Goal: Information Seeking & Learning: Learn about a topic

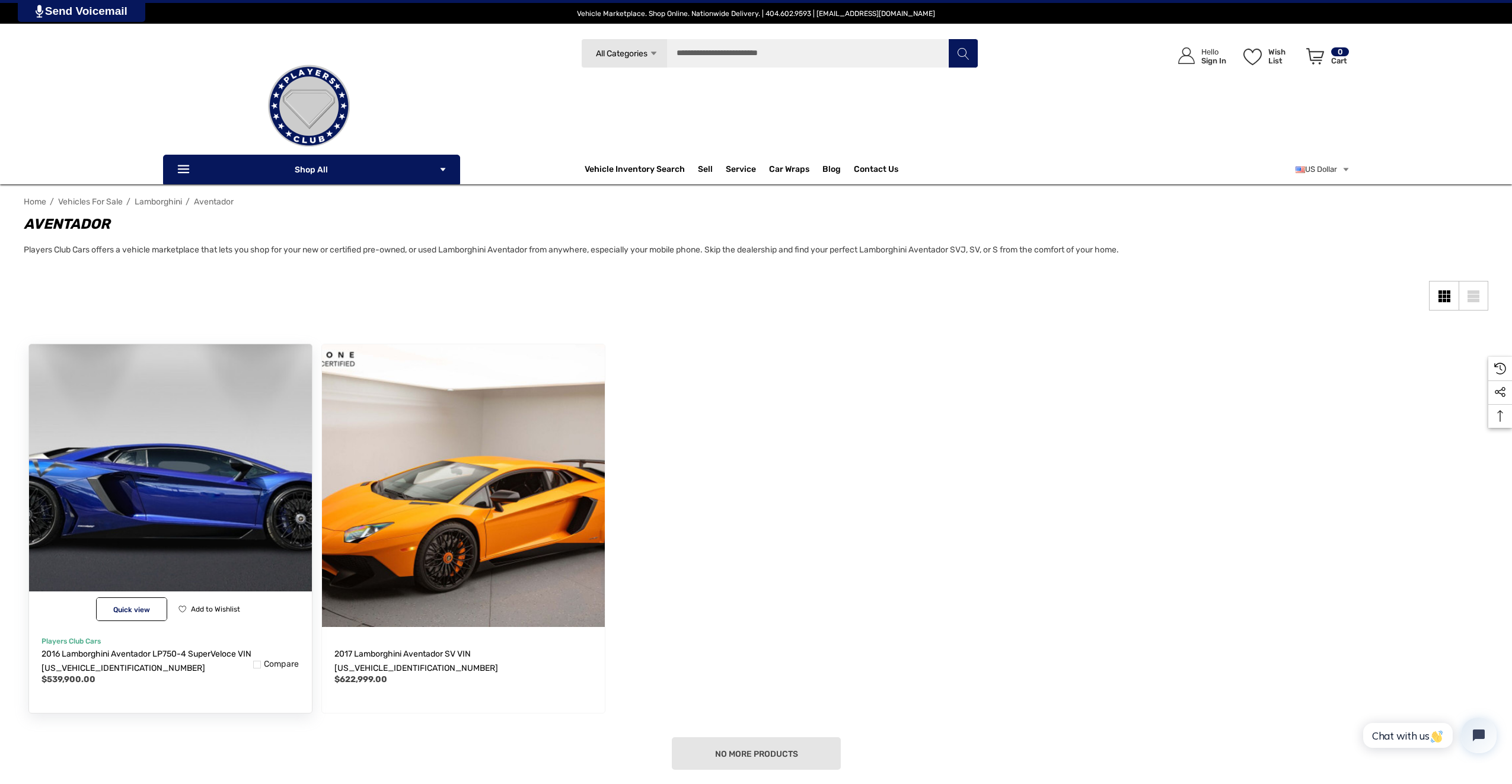
click at [163, 470] on img "2016 Lamborghini Aventador LP750-4 SuperVeloce VIN ZHWUF3ZD9GLA04400,$539,900.0…" at bounding box center [170, 486] width 311 height 311
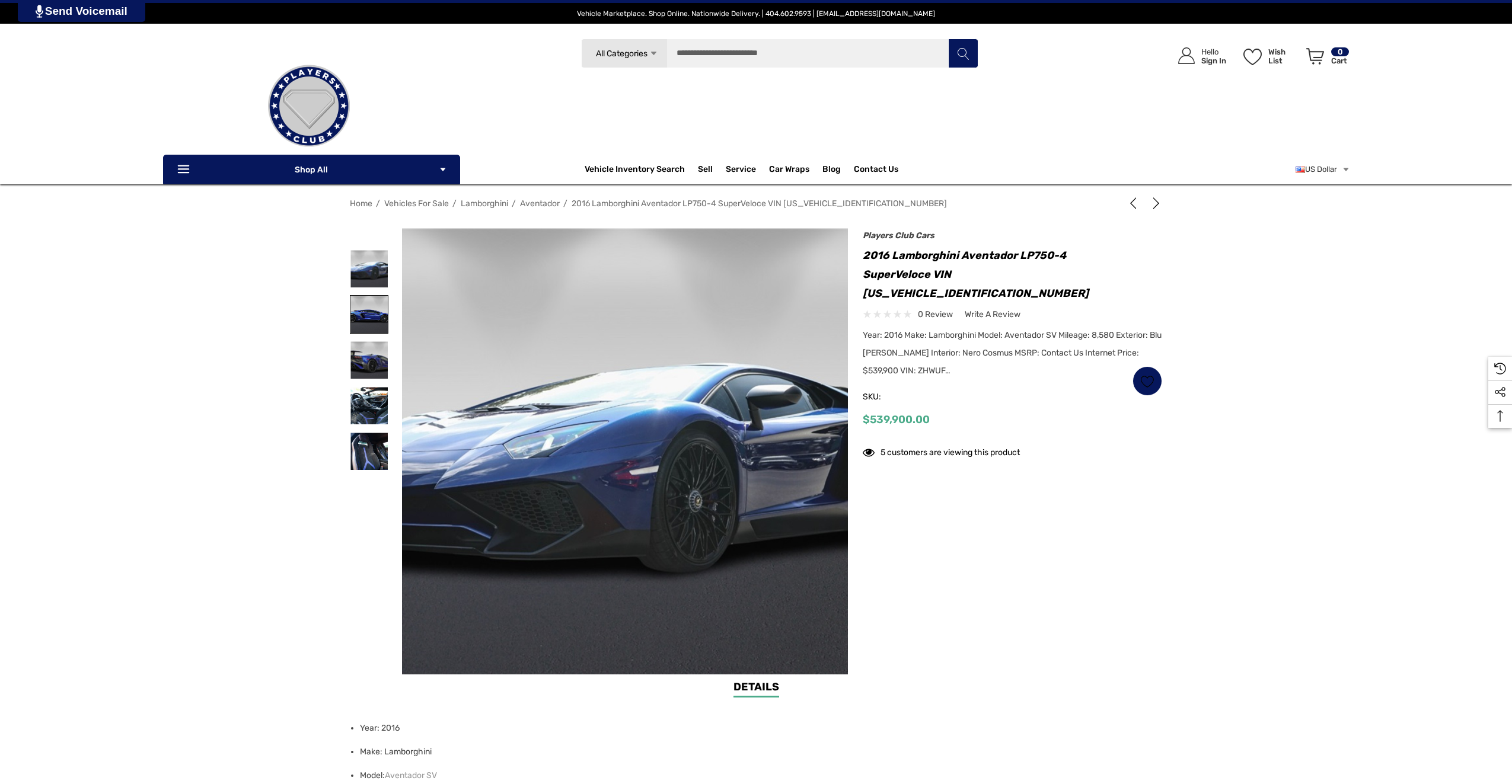
click at [365, 313] on img at bounding box center [369, 314] width 37 height 37
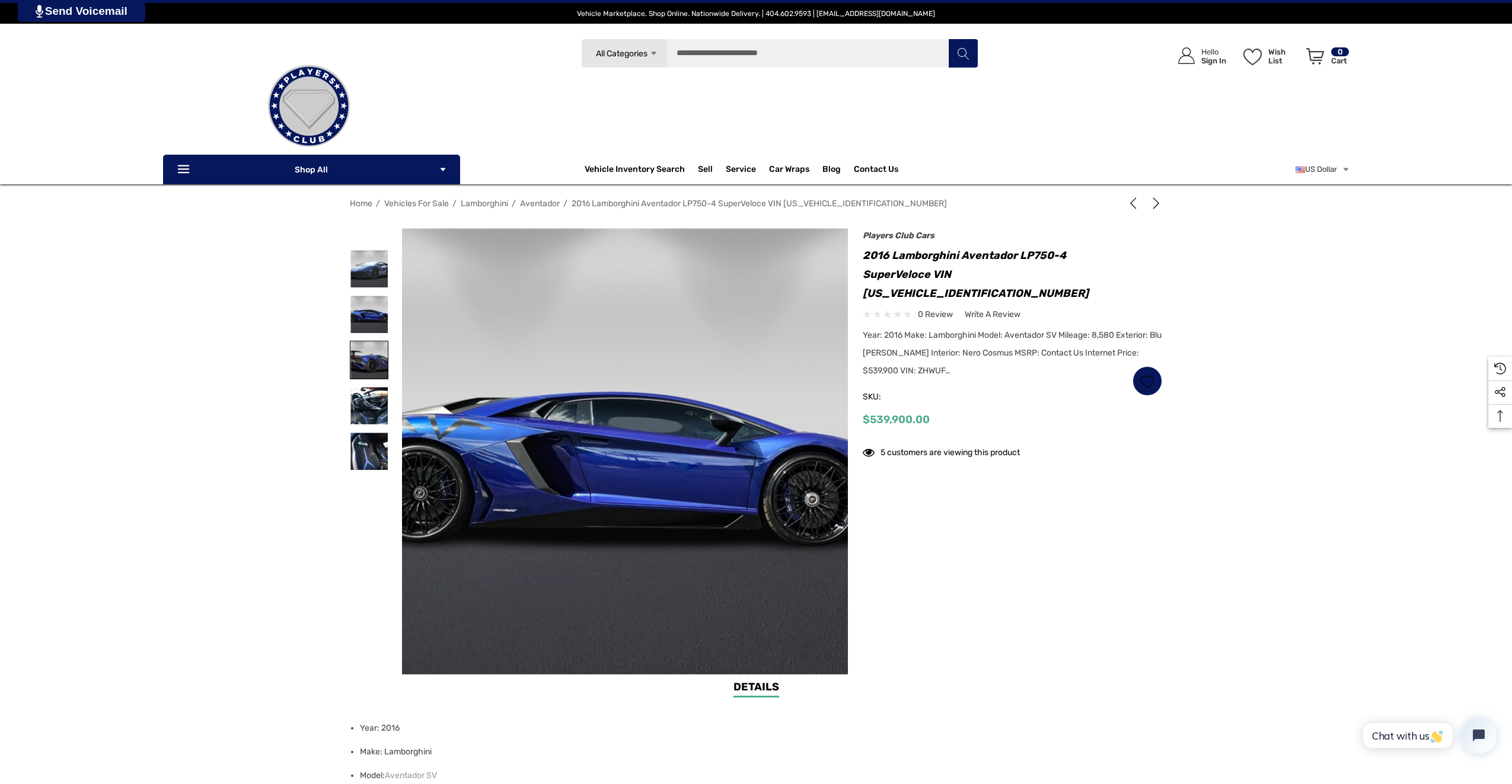
click at [360, 349] on img at bounding box center [369, 360] width 37 height 37
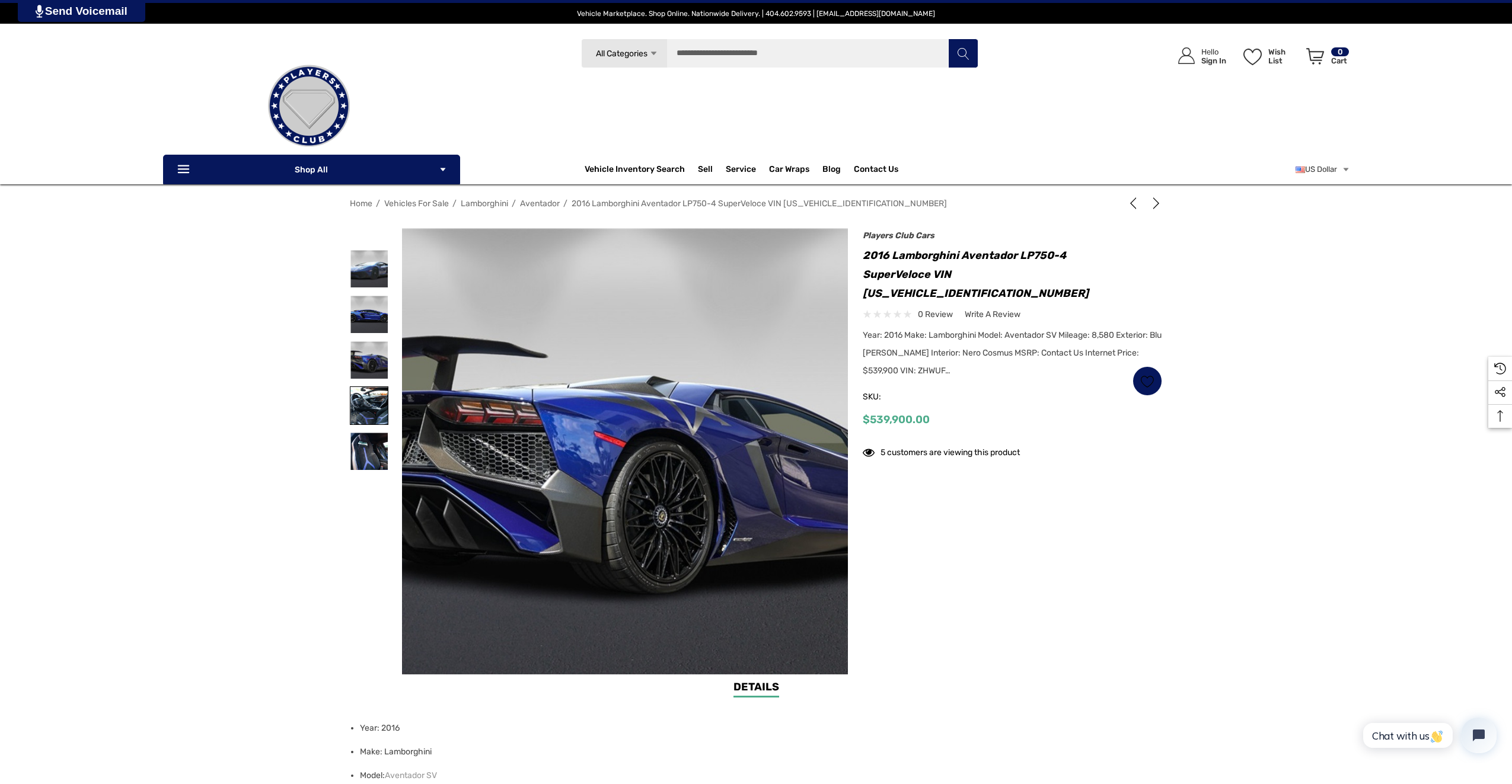
click at [365, 391] on img at bounding box center [369, 405] width 37 height 37
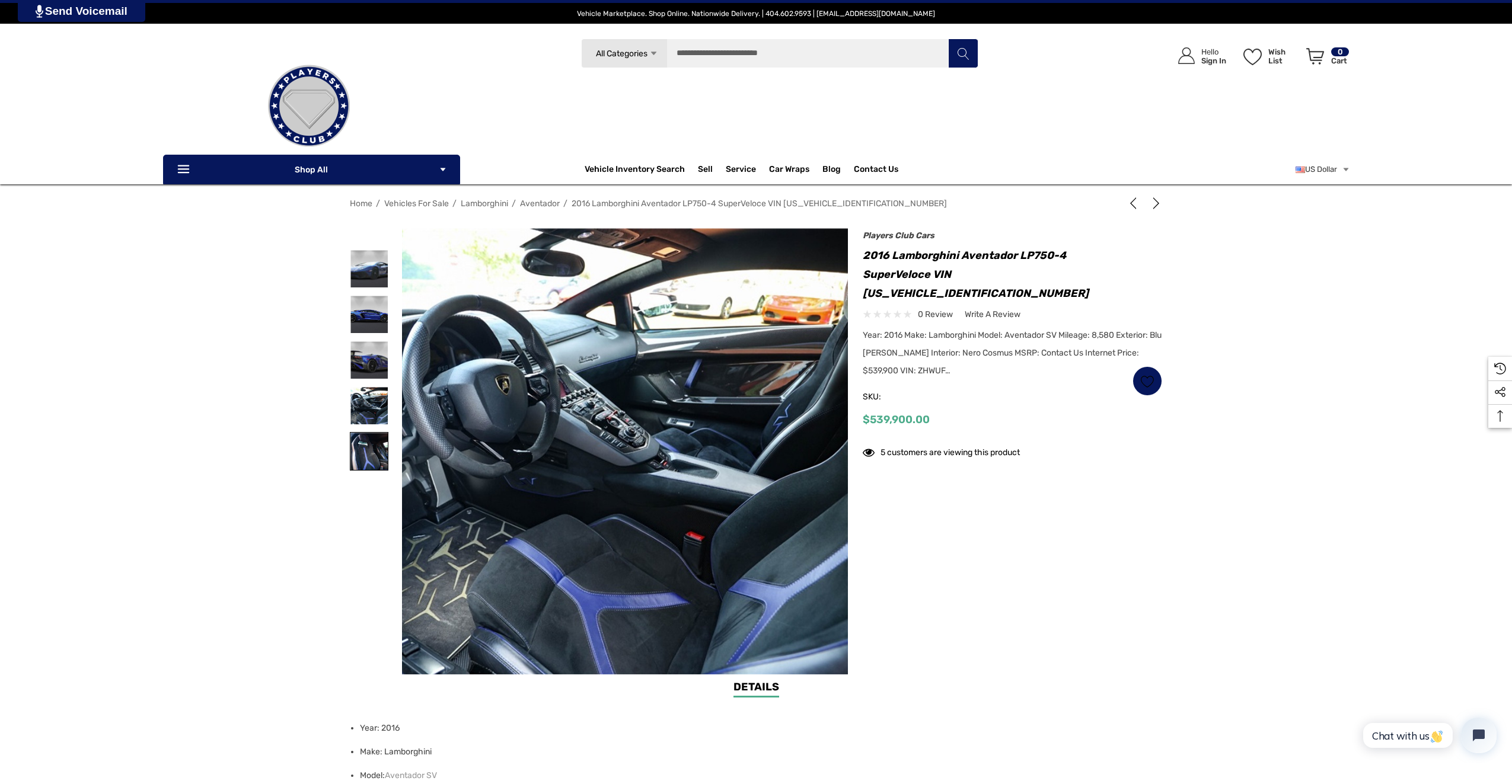
click at [371, 440] on img at bounding box center [369, 451] width 37 height 37
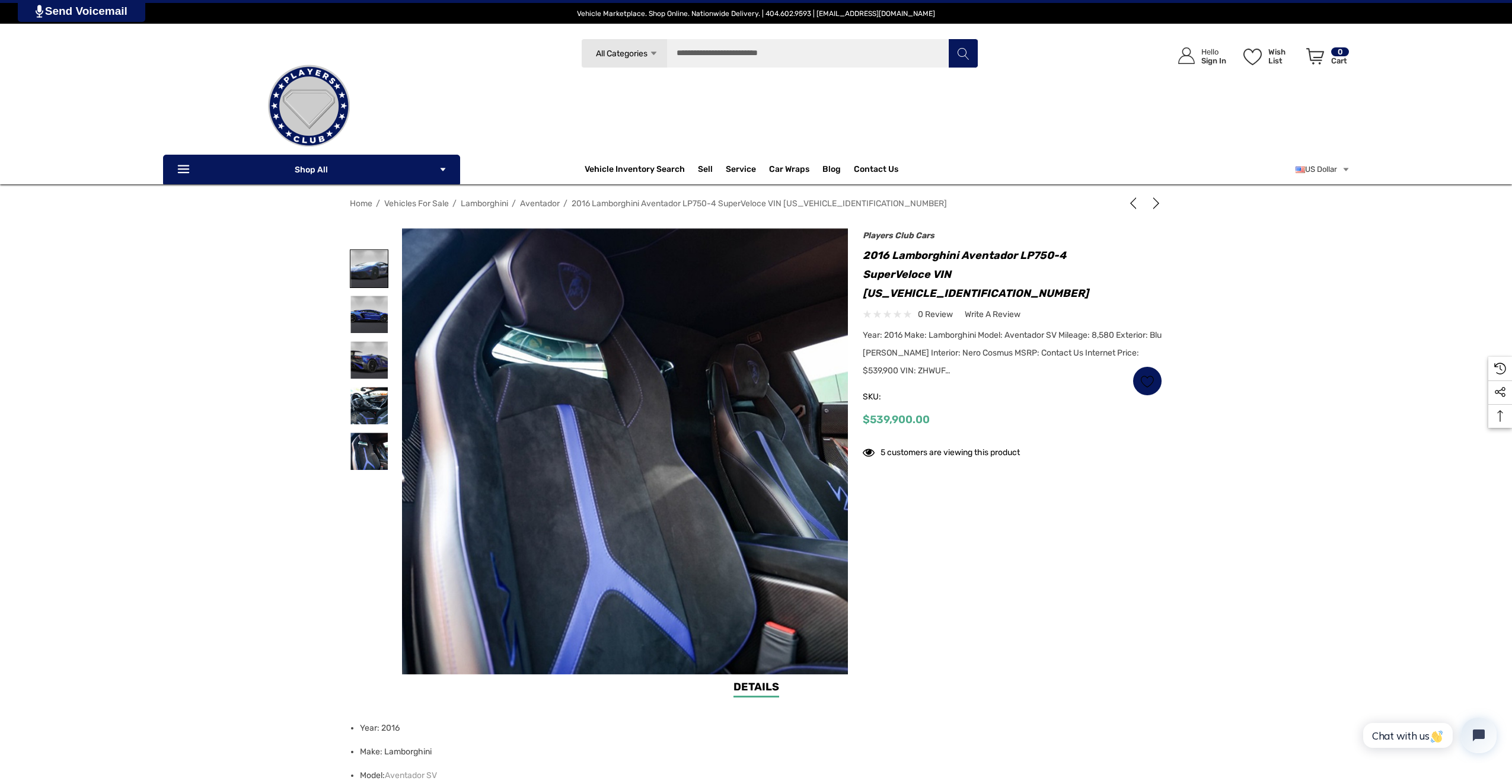
click at [370, 282] on img at bounding box center [369, 268] width 37 height 37
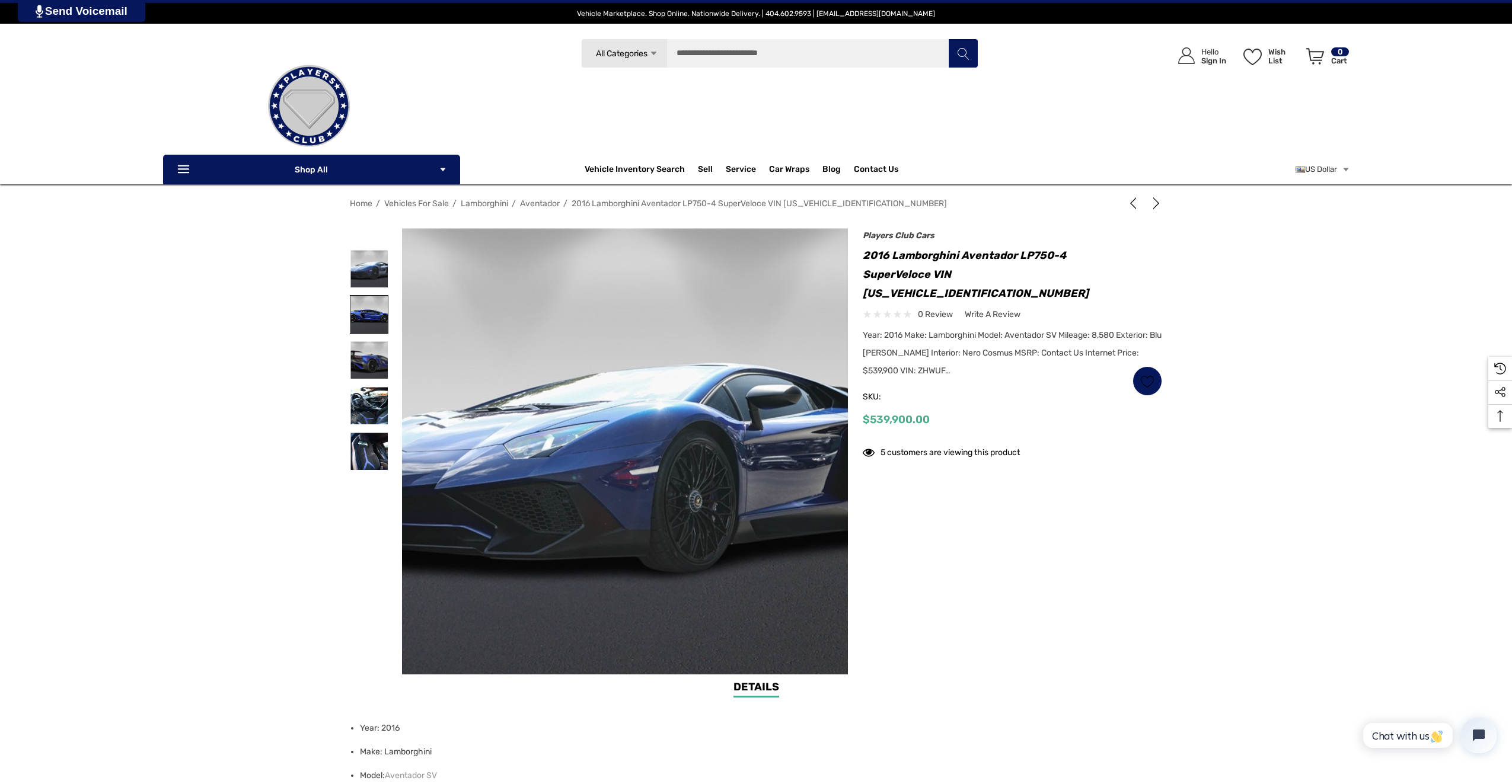
click at [373, 311] on img at bounding box center [369, 314] width 37 height 37
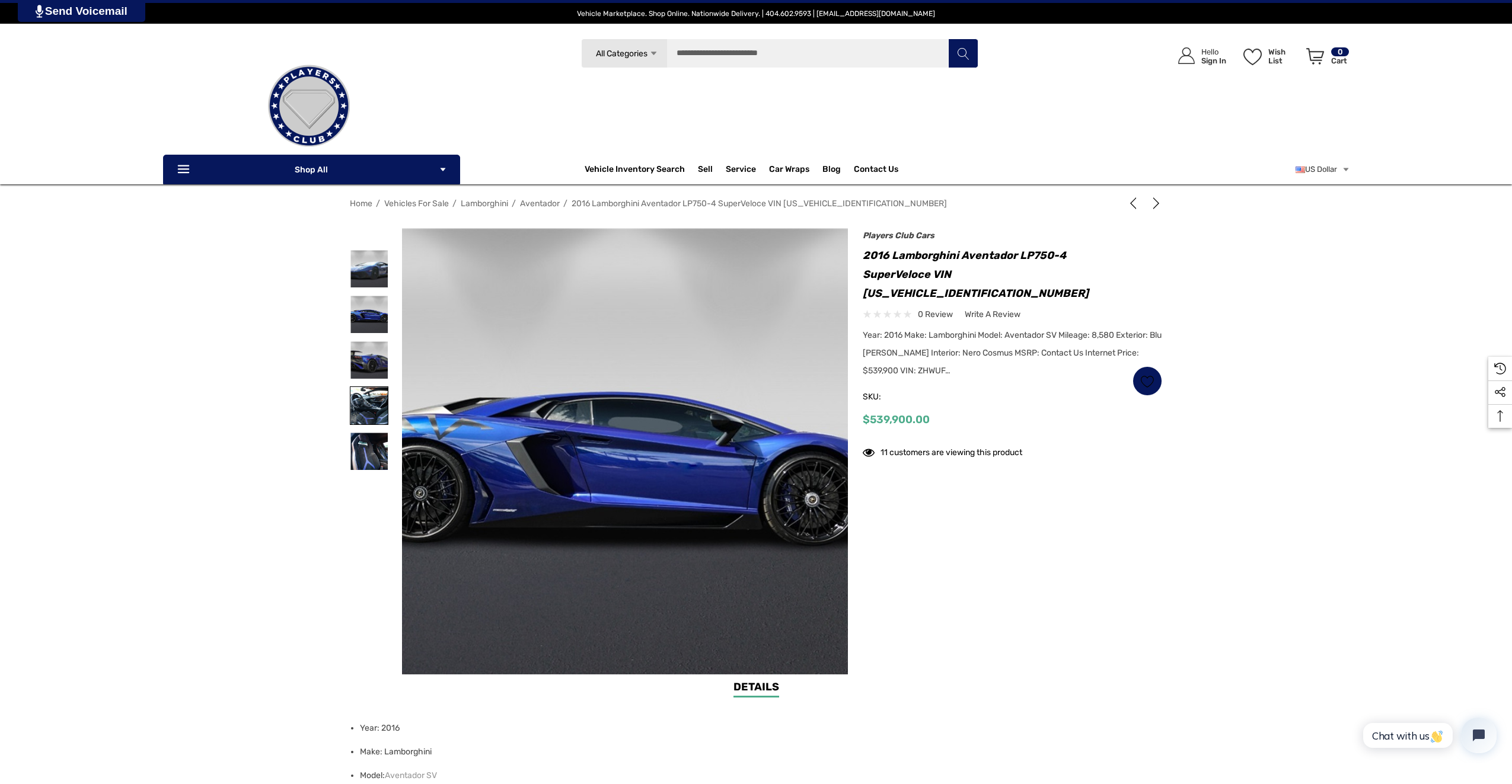
click at [369, 391] on img at bounding box center [369, 405] width 37 height 37
